Goal: Task Accomplishment & Management: Use online tool/utility

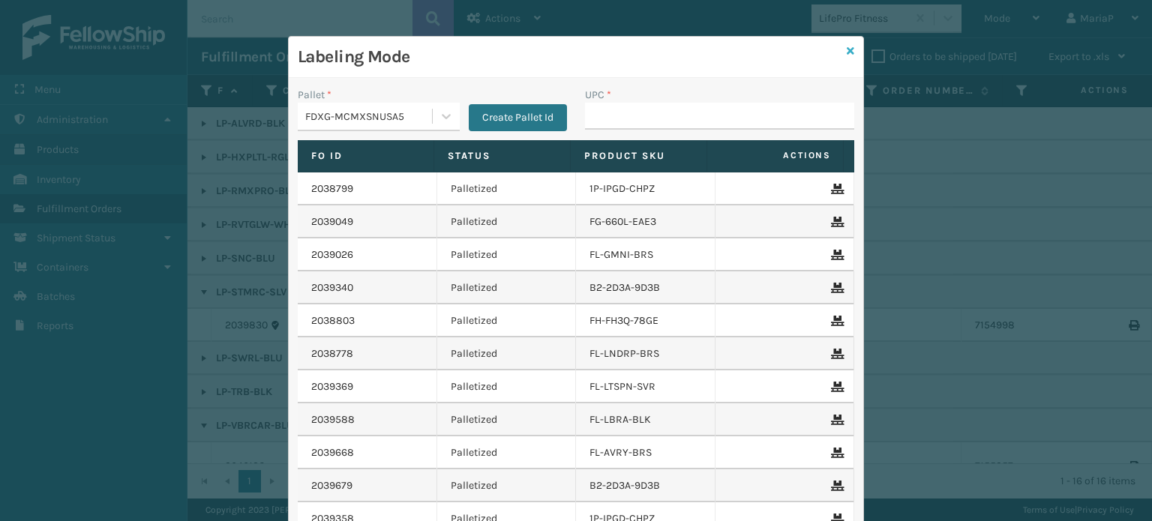
click at [847, 47] on icon at bounding box center [851, 51] width 8 height 11
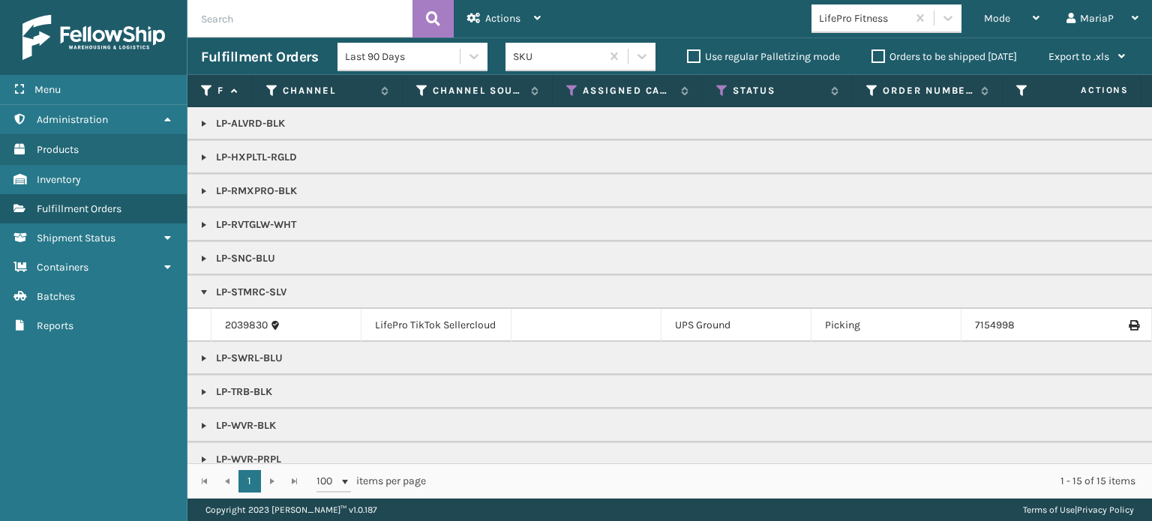
click at [889, 20] on div "LifePro Fitness" at bounding box center [863, 19] width 89 height 16
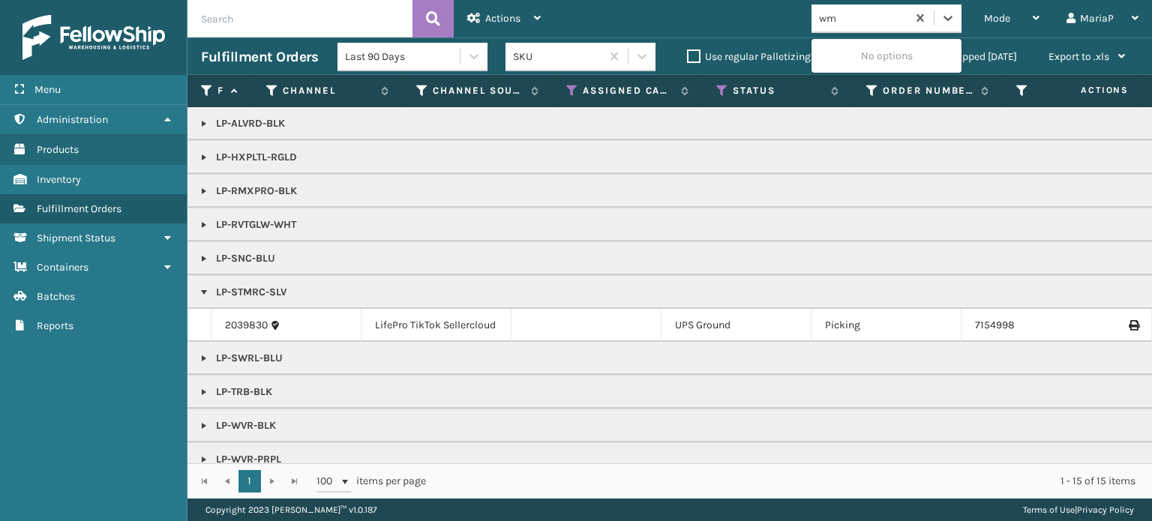
type input "w"
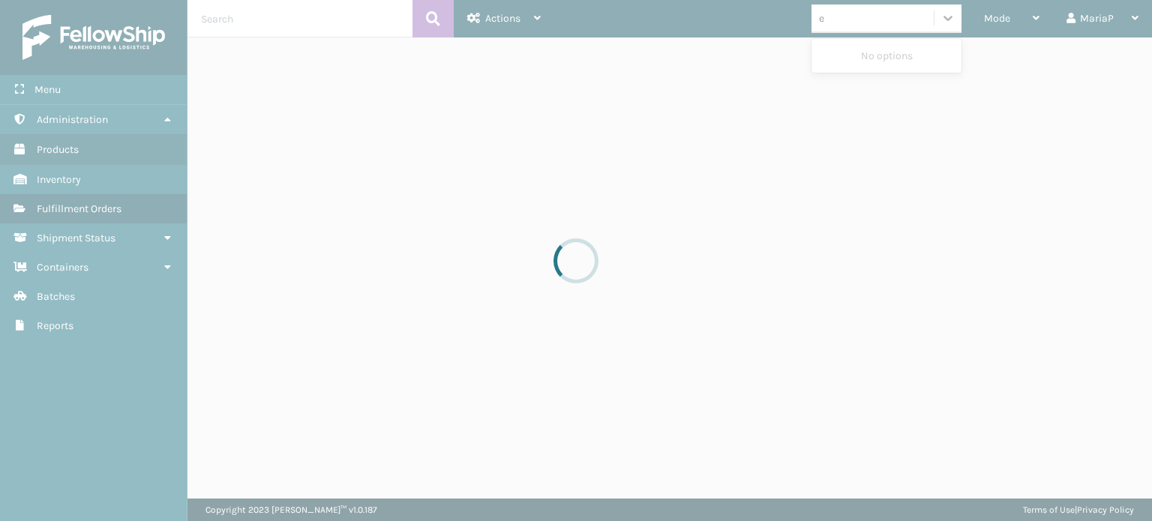
type input "em"
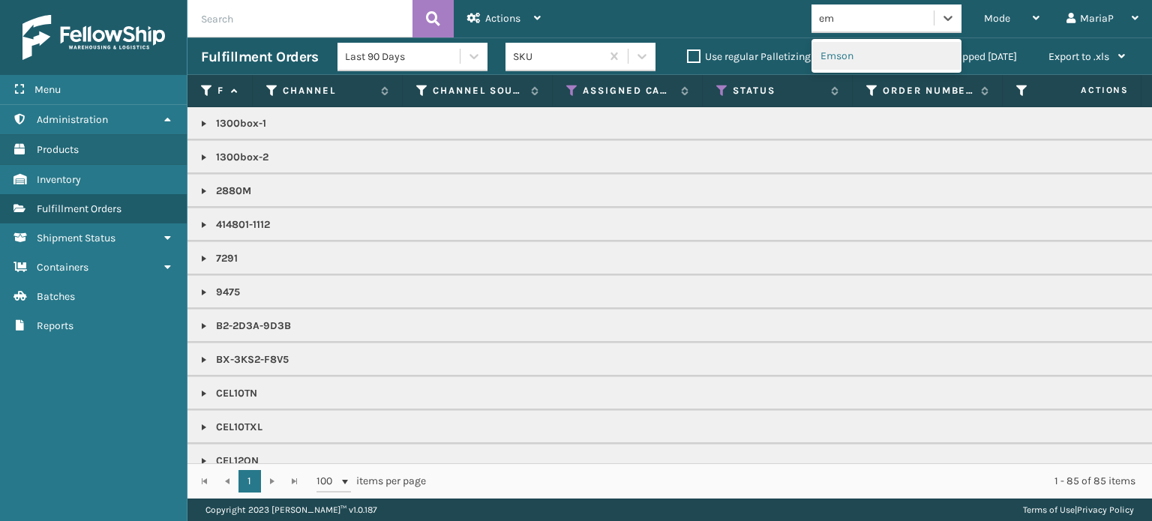
click at [843, 53] on div "Emson" at bounding box center [887, 56] width 150 height 28
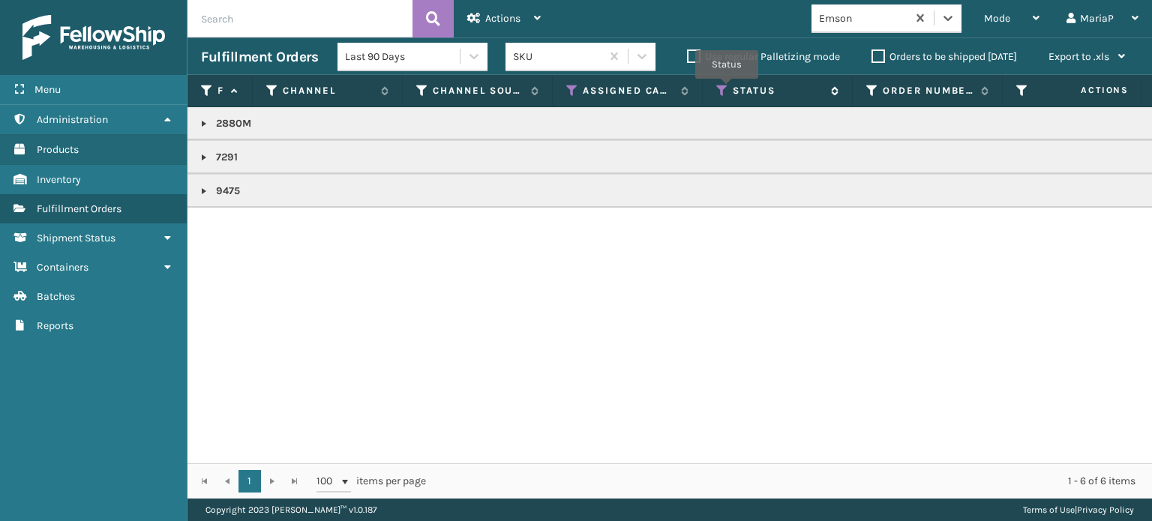
click at [727, 89] on icon at bounding box center [723, 91] width 12 height 14
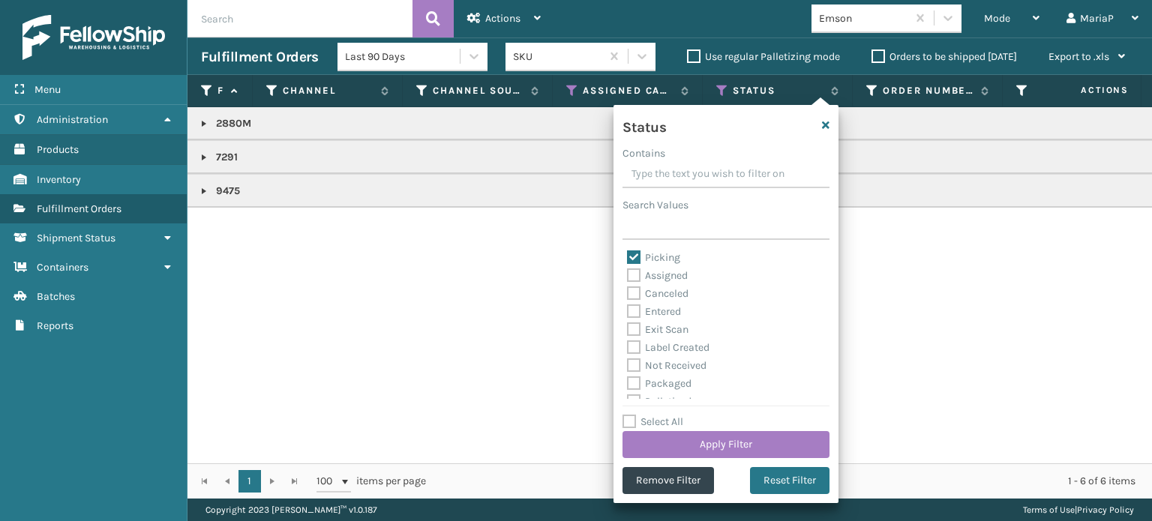
scroll to position [75, 0]
click at [630, 326] on label "Palletized" at bounding box center [659, 326] width 65 height 13
click at [628, 326] on input "Palletized" at bounding box center [627, 323] width 1 height 10
checkbox input "true"
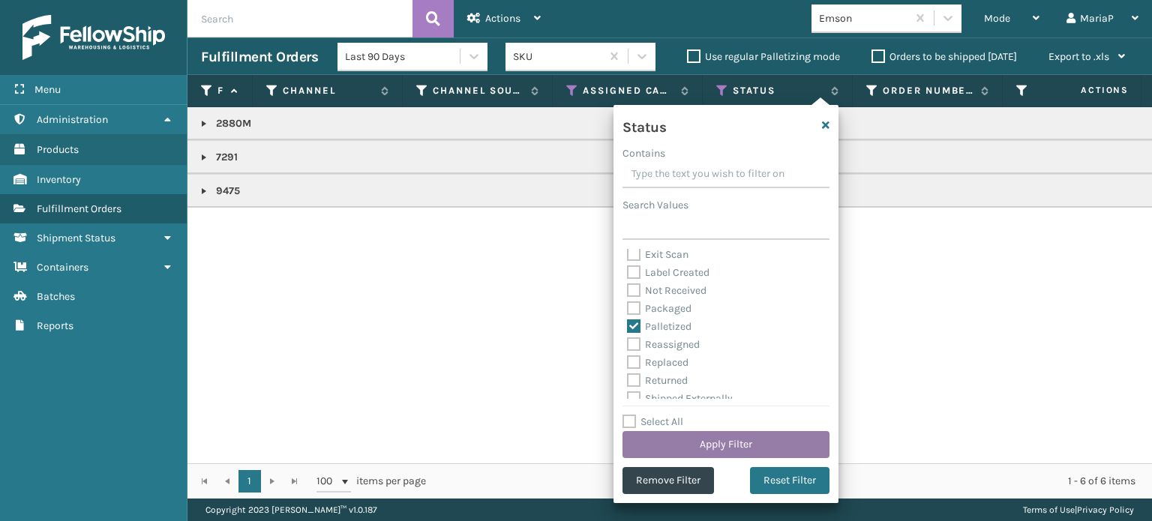
click at [783, 436] on button "Apply Filter" at bounding box center [726, 444] width 207 height 27
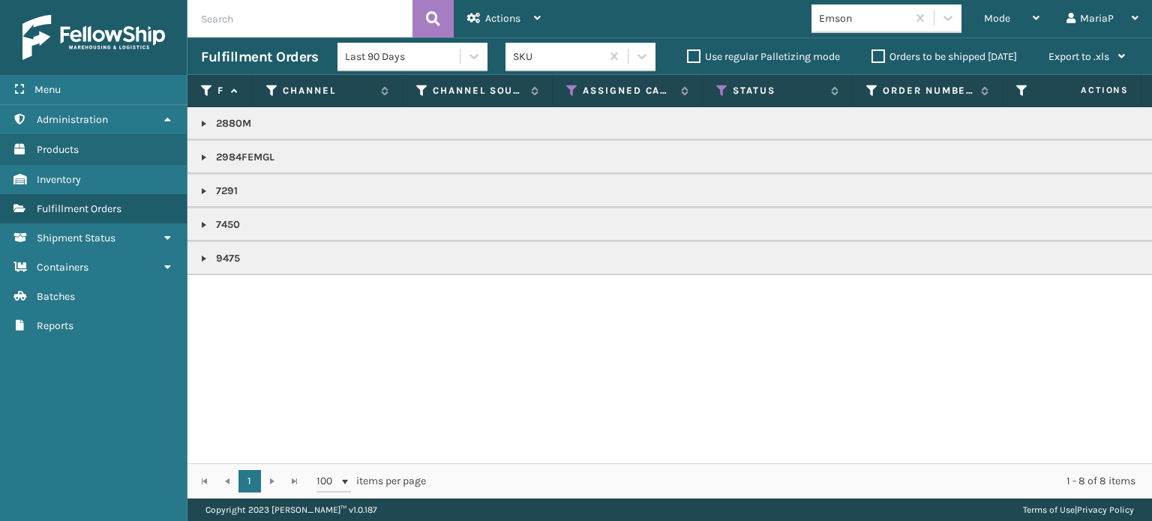
click at [203, 258] on link at bounding box center [204, 259] width 12 height 12
click at [202, 222] on link at bounding box center [204, 225] width 12 height 12
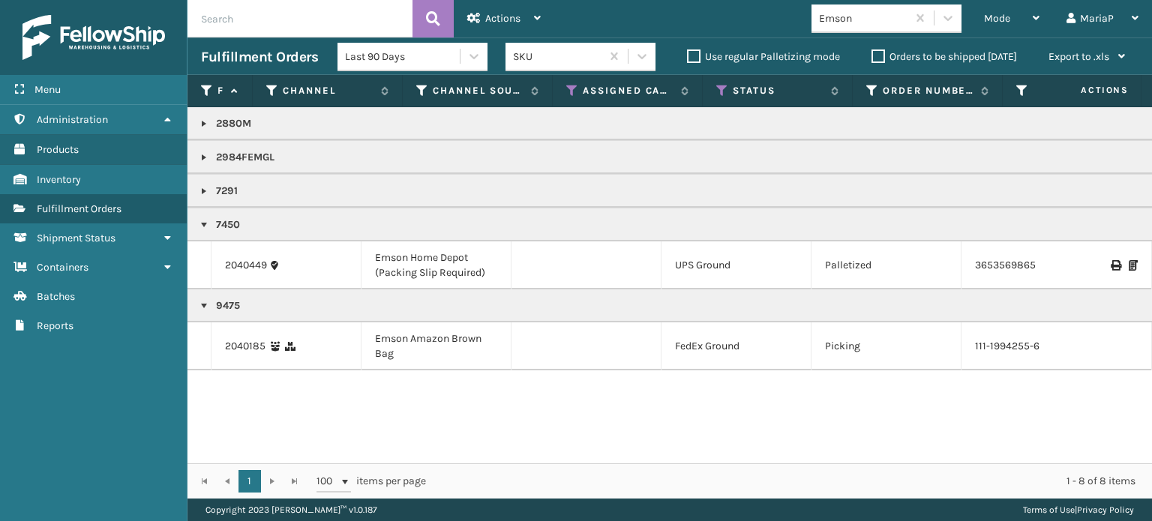
click at [198, 188] on link at bounding box center [204, 191] width 12 height 12
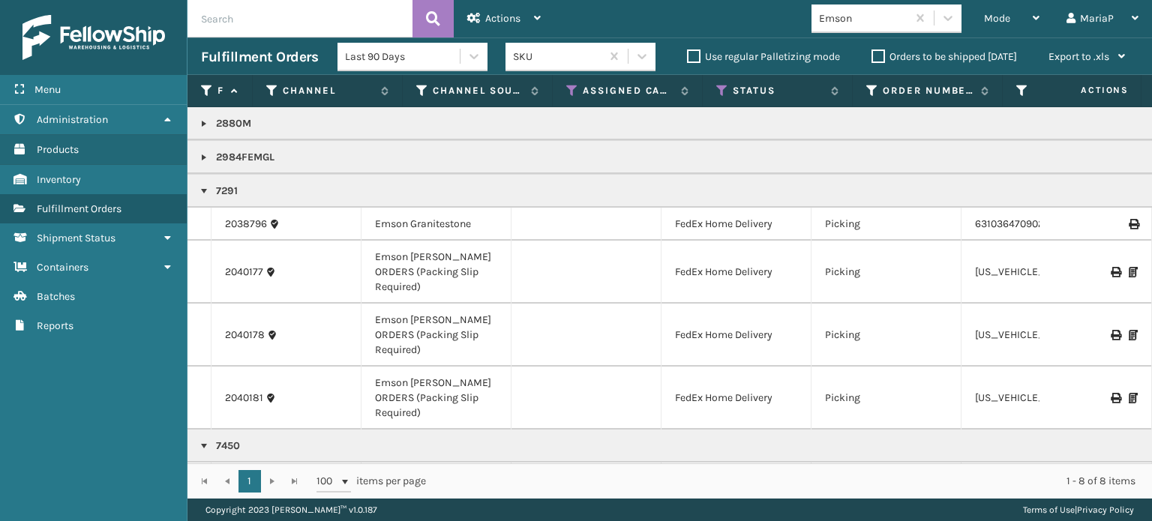
click at [204, 125] on link at bounding box center [204, 124] width 12 height 12
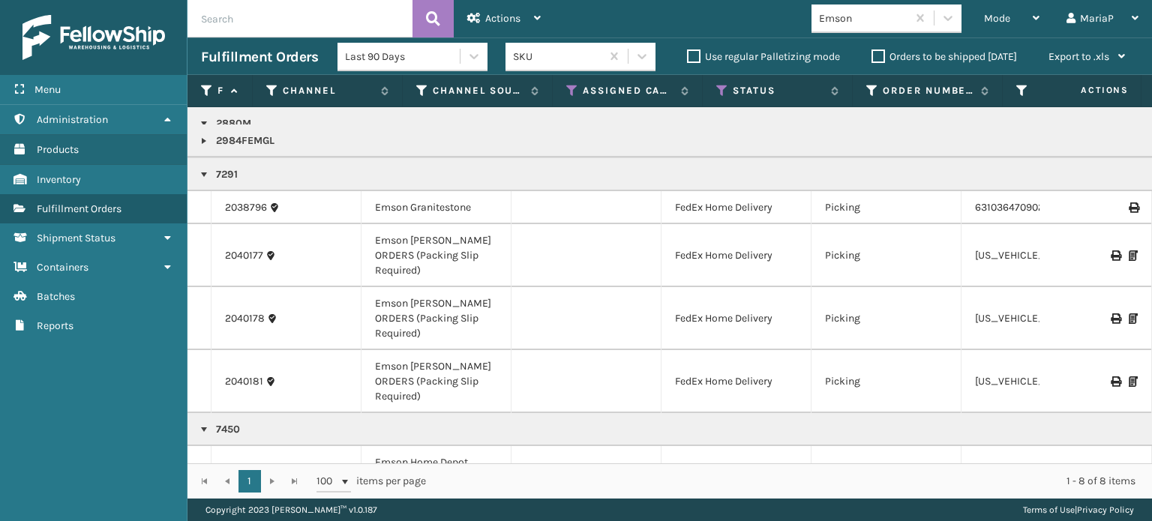
scroll to position [141, 0]
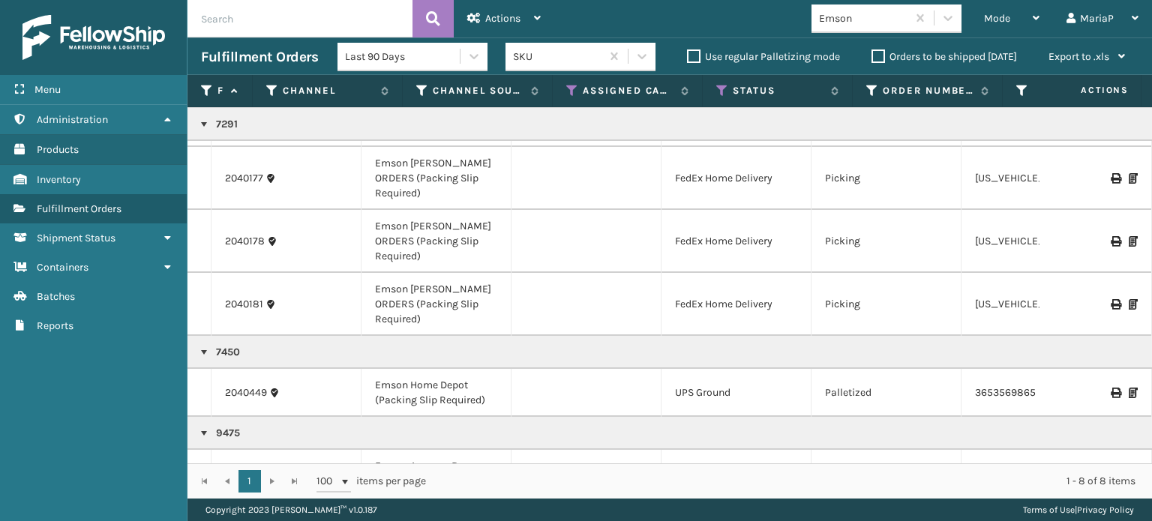
click at [1116, 388] on div at bounding box center [1095, 393] width 85 height 11
click at [1129, 388] on icon at bounding box center [1133, 393] width 9 height 11
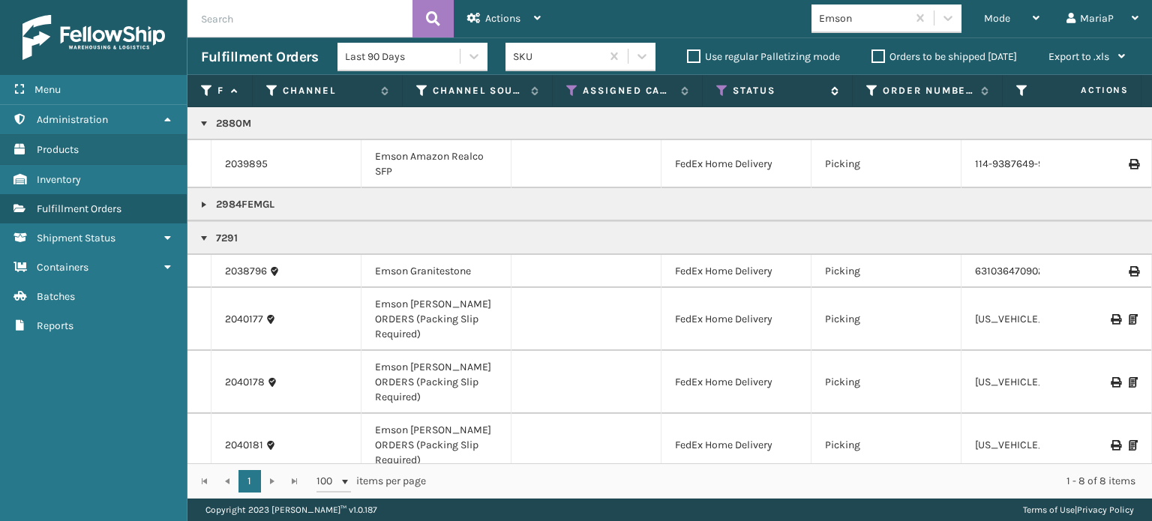
click at [720, 88] on icon at bounding box center [723, 91] width 12 height 14
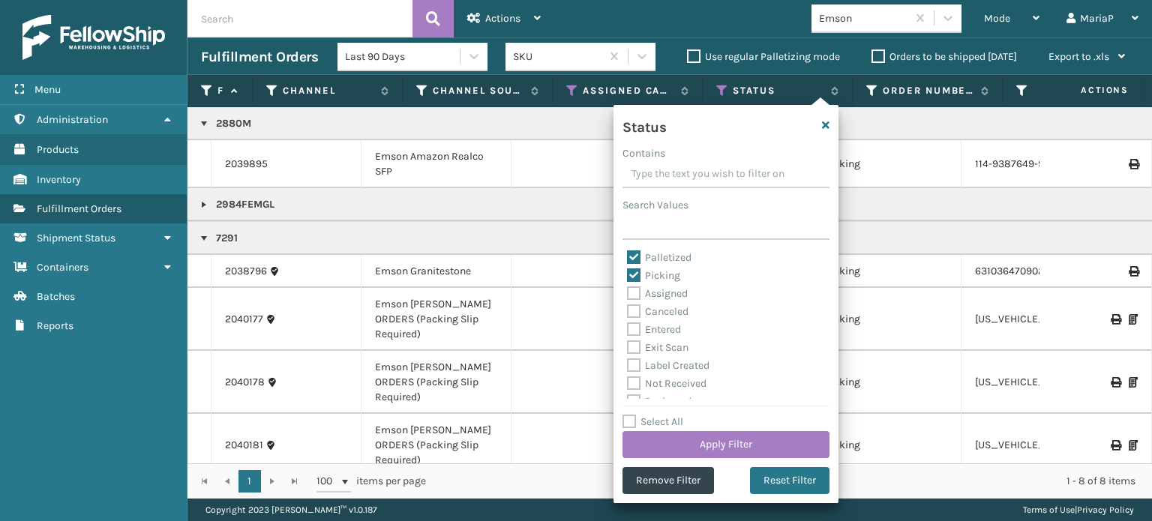
click at [633, 257] on label "Palletized" at bounding box center [659, 257] width 65 height 13
click at [628, 257] on input "Palletized" at bounding box center [627, 254] width 1 height 10
checkbox input "false"
click at [751, 443] on button "Apply Filter" at bounding box center [726, 444] width 207 height 27
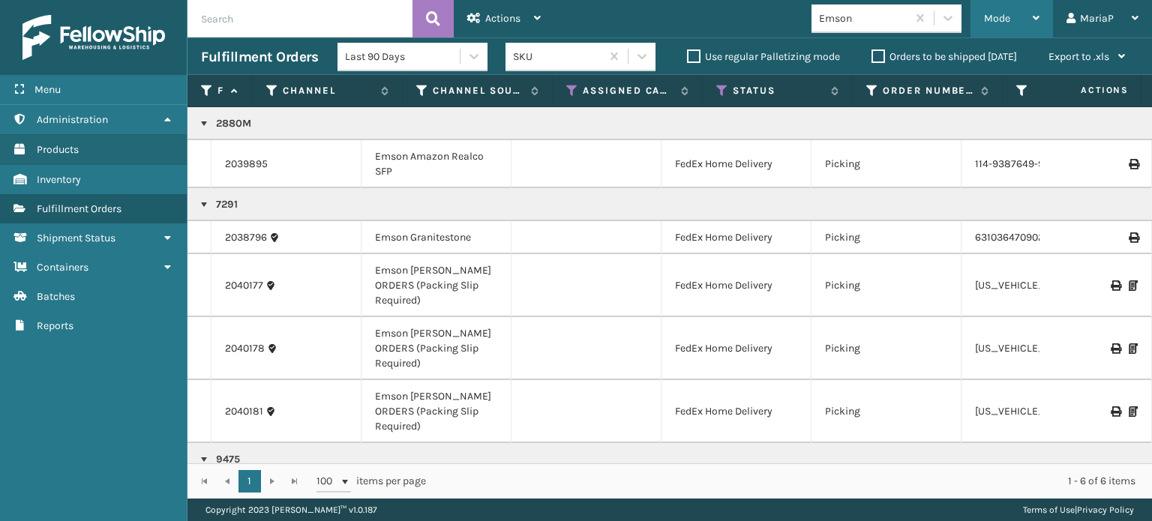
click at [1008, 18] on span "Mode" at bounding box center [997, 18] width 26 height 13
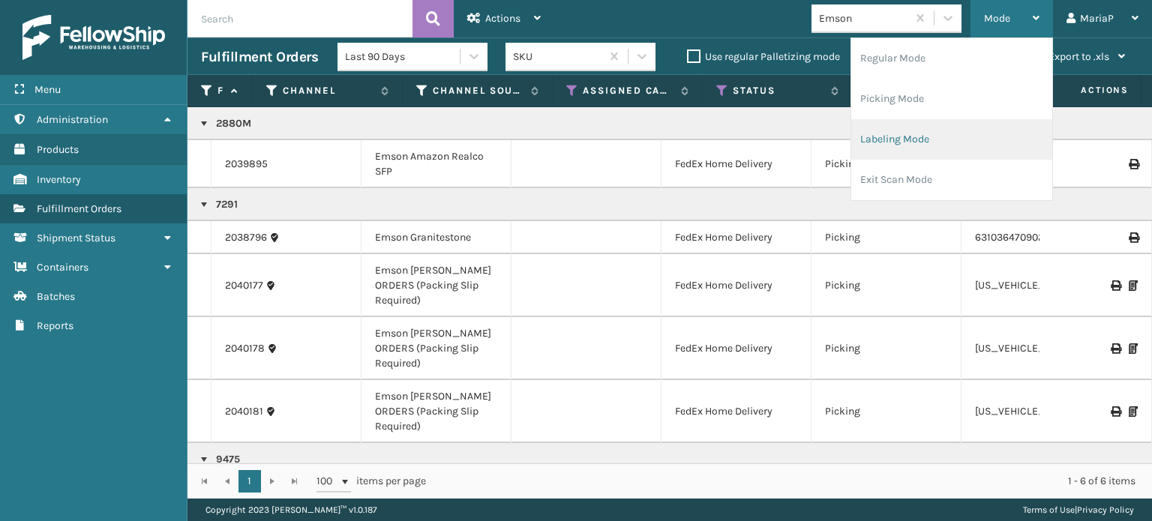
click at [897, 143] on li "Labeling Mode" at bounding box center [952, 139] width 201 height 41
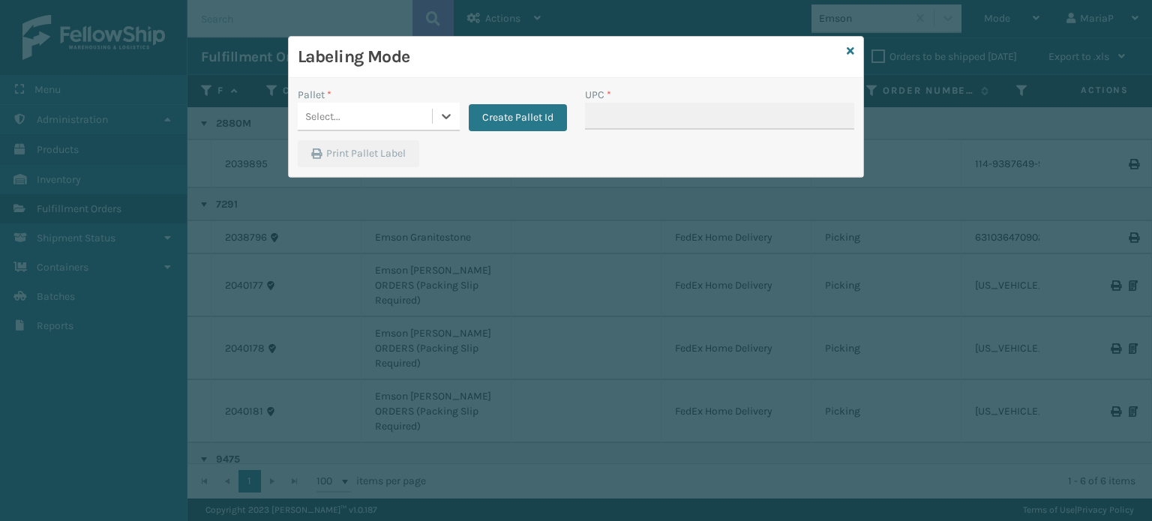
click at [399, 107] on div "Select..." at bounding box center [365, 116] width 134 height 25
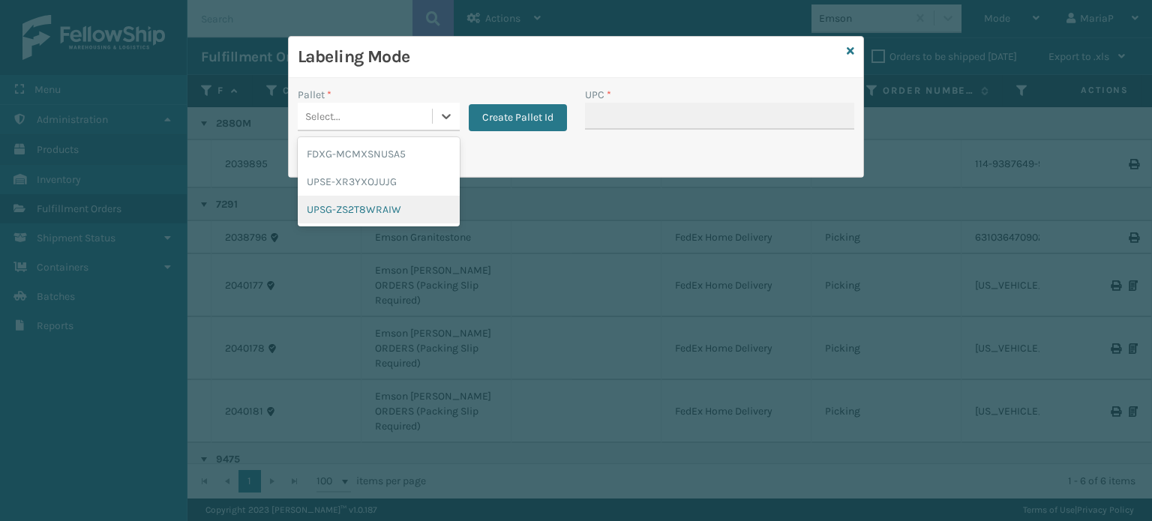
click at [382, 212] on div "UPSG-ZS2T8WRAIW" at bounding box center [379, 210] width 162 height 28
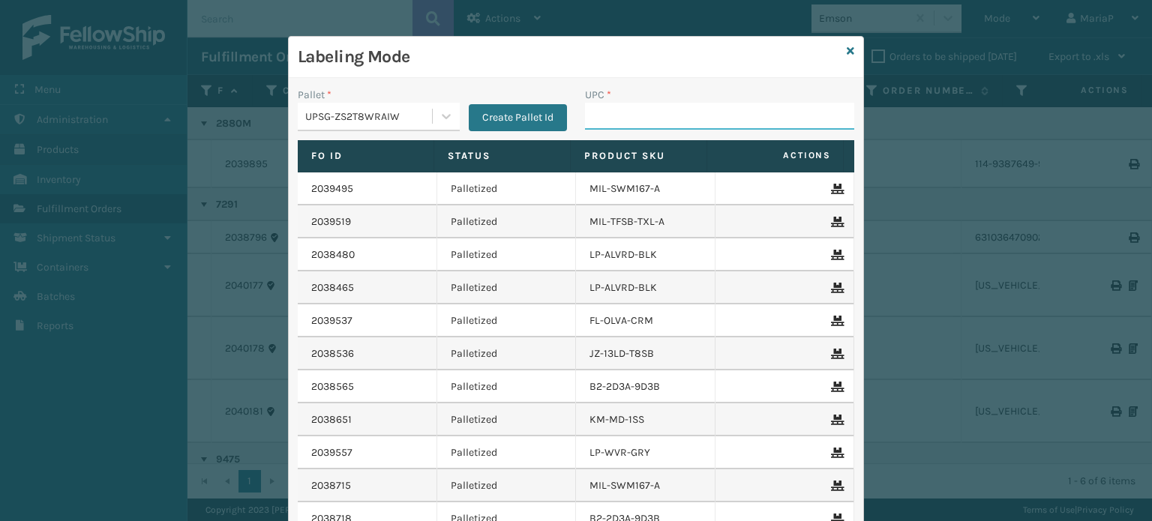
drag, startPoint x: 598, startPoint y: 112, endPoint x: 597, endPoint y: 123, distance: 11.4
click at [598, 112] on input "UPC *" at bounding box center [719, 116] width 269 height 27
type input "8100909"
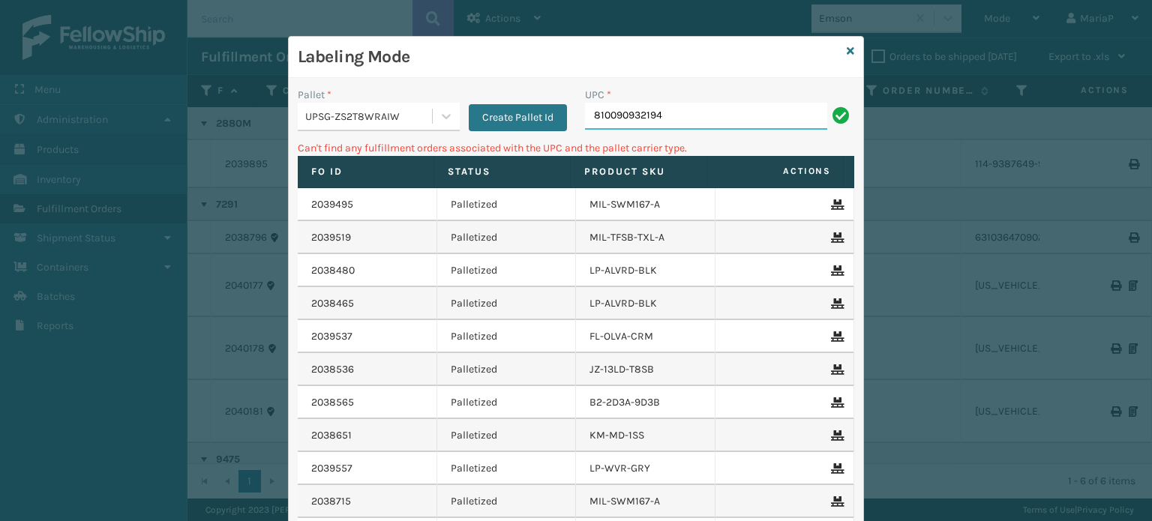
click at [699, 113] on input "810090932194" at bounding box center [706, 116] width 242 height 27
type input "aa"
click at [691, 112] on input "aa" at bounding box center [706, 116] width 242 height 27
